Goal: Task Accomplishment & Management: Complete application form

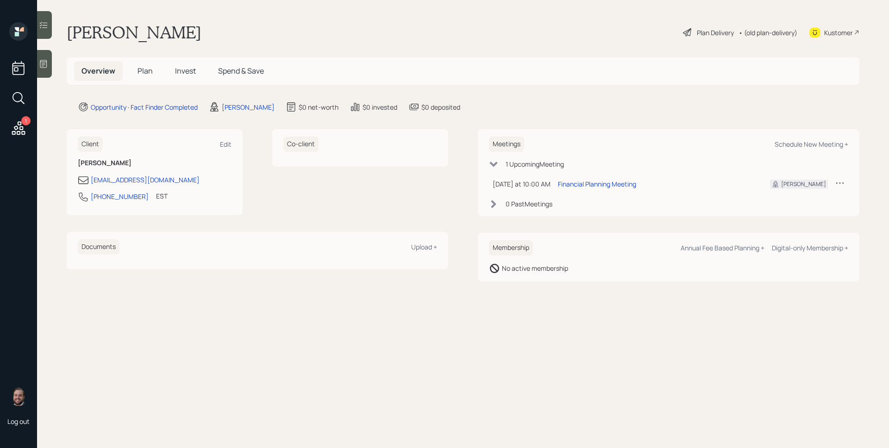
click at [45, 65] on icon at bounding box center [43, 63] width 9 height 9
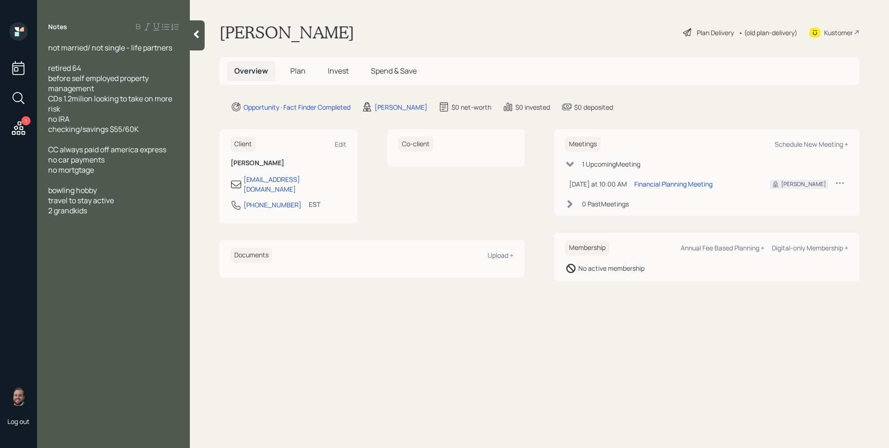
click at [301, 75] on span "Plan" at bounding box center [297, 71] width 15 height 10
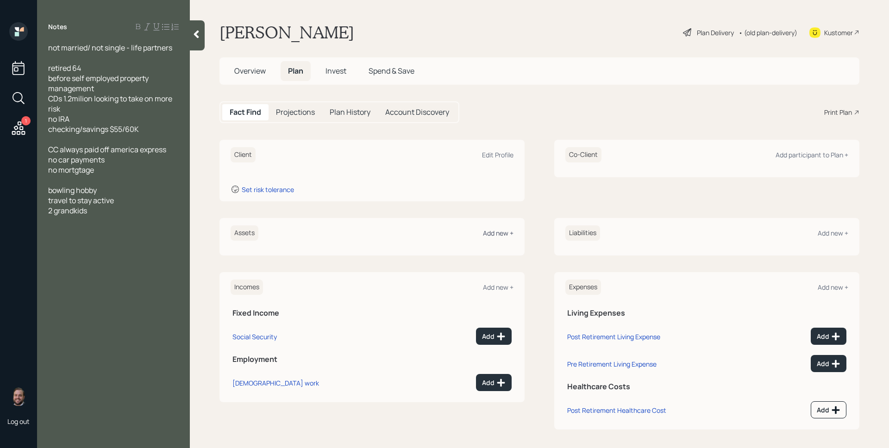
click at [495, 236] on div "Add new +" at bounding box center [498, 233] width 31 height 9
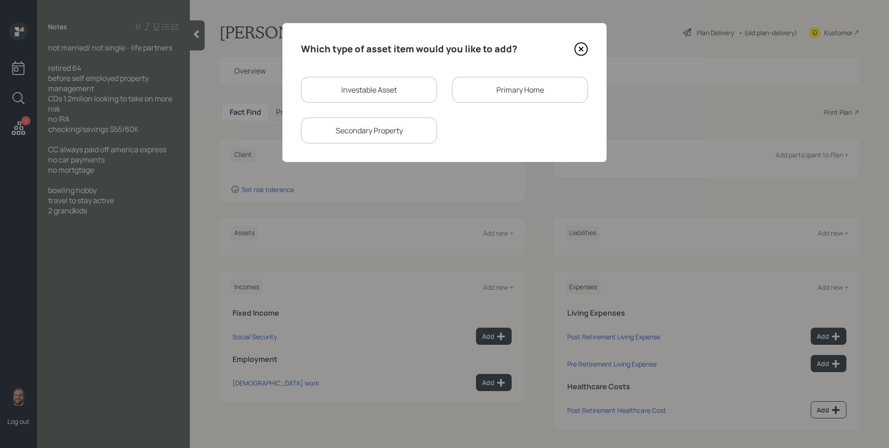
click at [358, 81] on div "Investable Asset" at bounding box center [369, 90] width 136 height 26
select select "taxable"
select select "balanced"
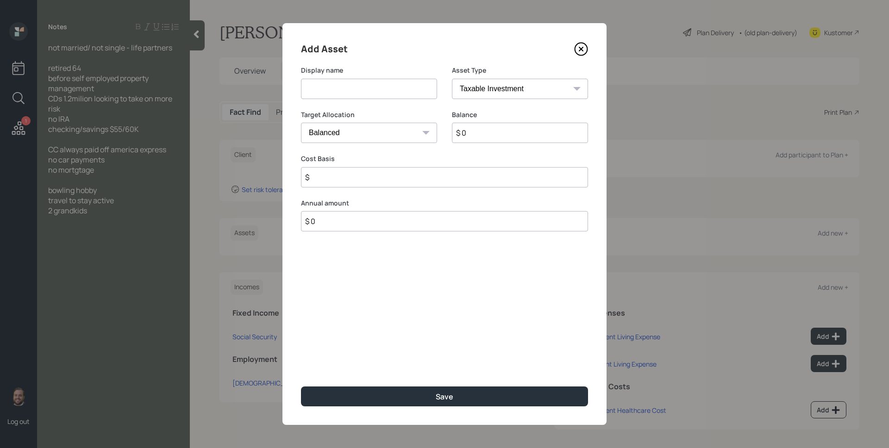
click at [361, 84] on input at bounding box center [369, 89] width 136 height 20
type input "CD's"
click at [368, 138] on select "Cash Conservative Balanced Aggressive" at bounding box center [369, 133] width 136 height 20
select select "uninvested"
click at [472, 136] on input "$ 0" at bounding box center [520, 133] width 136 height 20
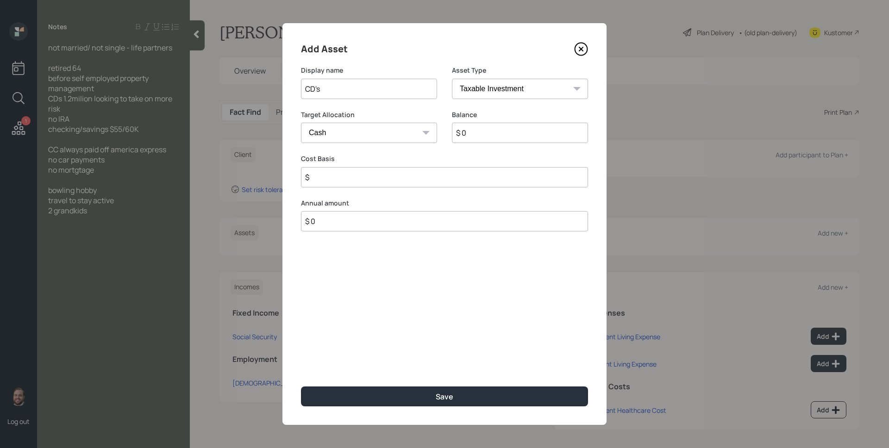
click at [472, 136] on input "$ 0" at bounding box center [520, 133] width 136 height 20
type input "$ 1"
type input "$ 12"
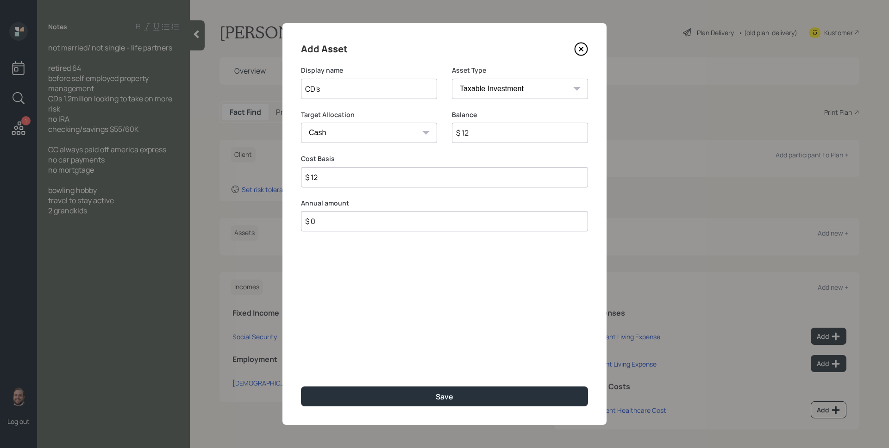
type input "$ 120"
type input "$ 1,200"
type input "$ 12,000"
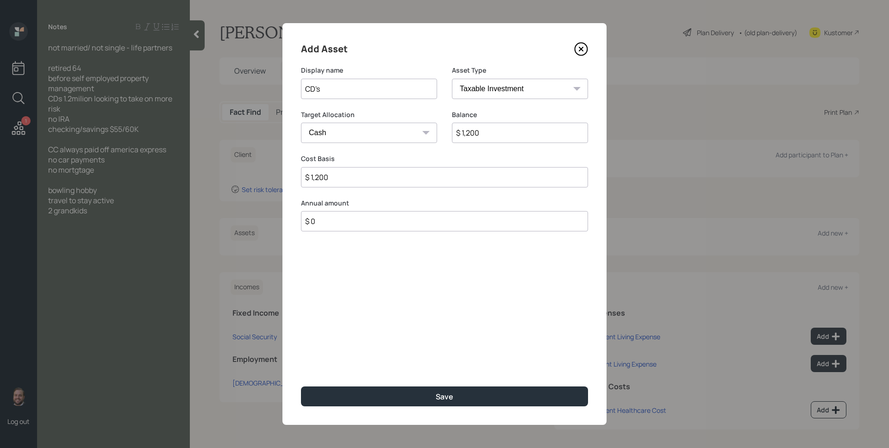
type input "$ 12,000"
type input "$ 120,000"
type input "$ 1,200,000"
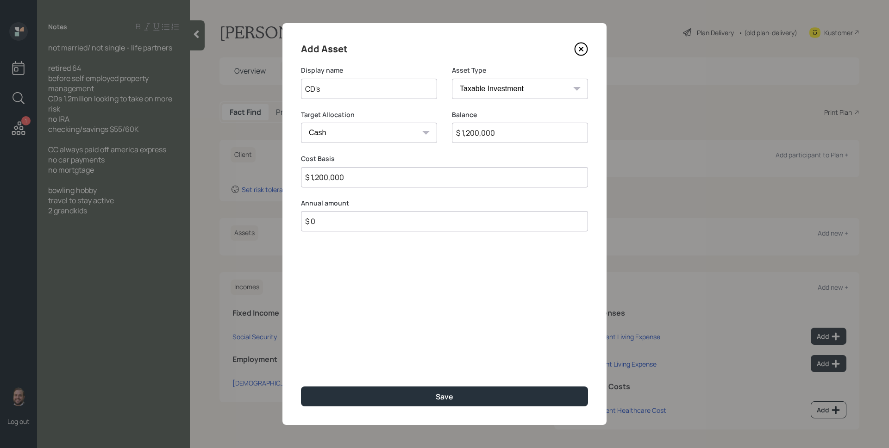
type input "$ 1,200,000"
click at [301, 386] on button "Save" at bounding box center [444, 396] width 287 height 20
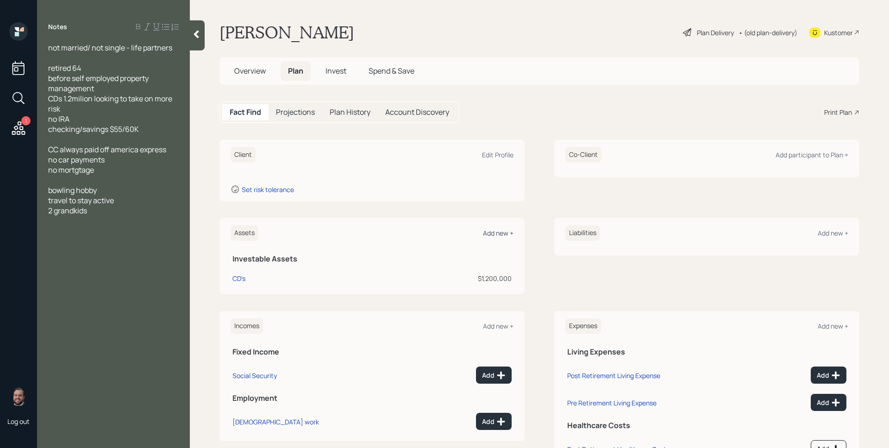
click at [495, 229] on div "Add new +" at bounding box center [498, 233] width 31 height 9
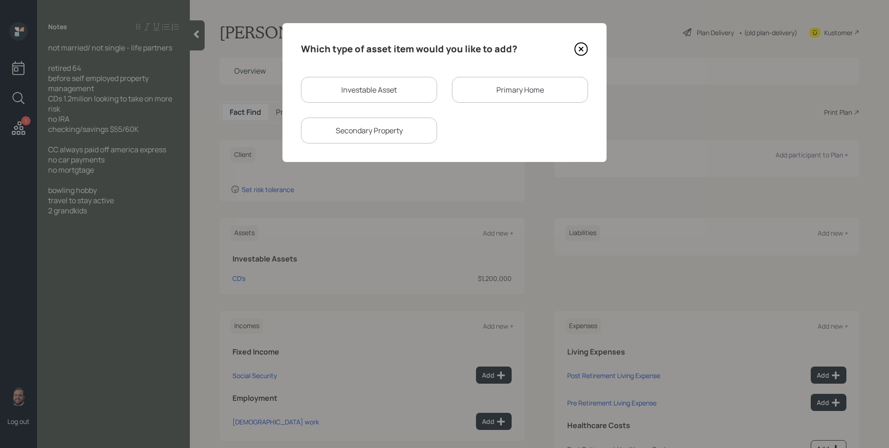
click at [362, 97] on div "Investable Asset" at bounding box center [369, 90] width 136 height 26
select select "taxable"
select select "balanced"
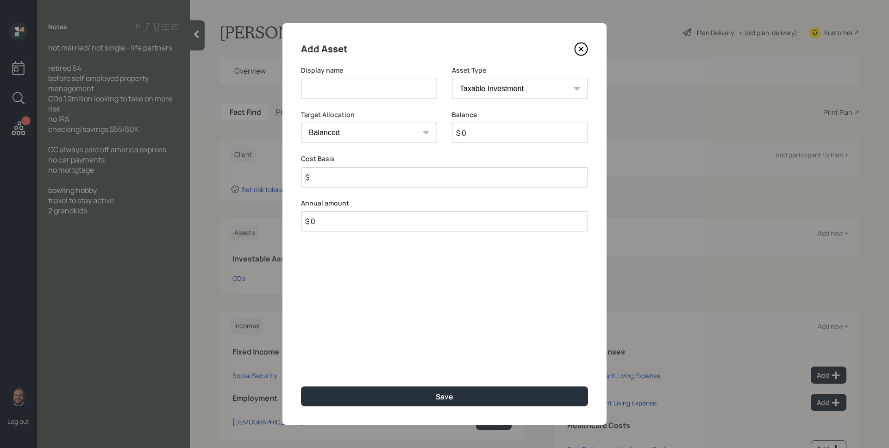
click at [361, 95] on input at bounding box center [369, 89] width 136 height 20
click at [339, 90] on input "Checking Savings" at bounding box center [369, 89] width 136 height 20
type input "Checking/Savings"
click at [499, 95] on select "SEP IRA IRA Roth IRA 401(k) Roth 401(k) 403(b) Roth 403(b) 457(b) Roth 457(b) H…" at bounding box center [520, 89] width 136 height 20
select select "emergency_fund"
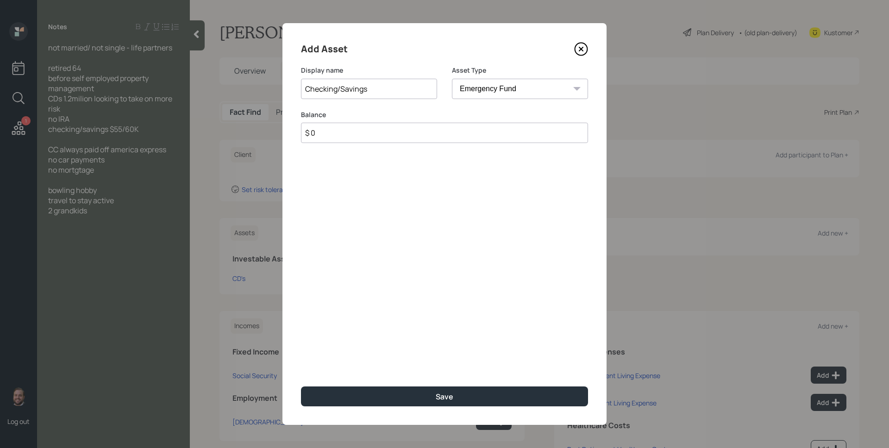
click at [496, 130] on input "$ 0" at bounding box center [444, 133] width 287 height 20
type input "$ 60,000"
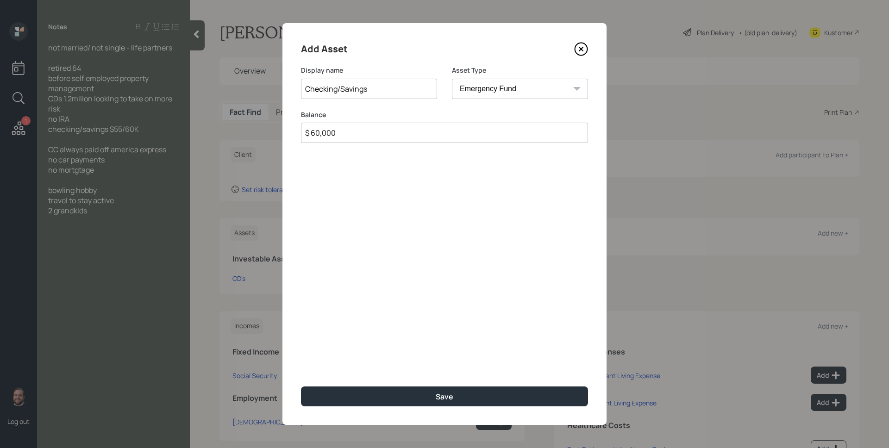
click at [301, 386] on button "Save" at bounding box center [444, 396] width 287 height 20
